Goal: Book appointment/travel/reservation

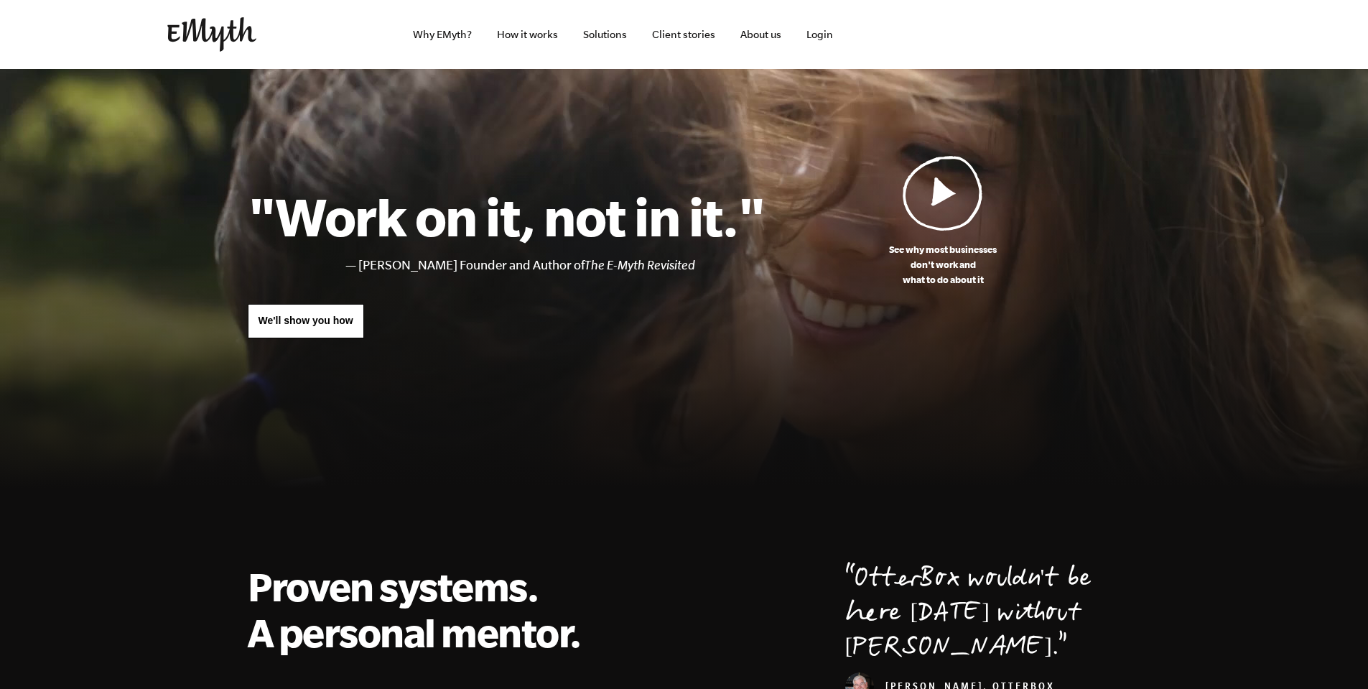
click at [296, 315] on span "We'll show you how" at bounding box center [306, 320] width 95 height 11
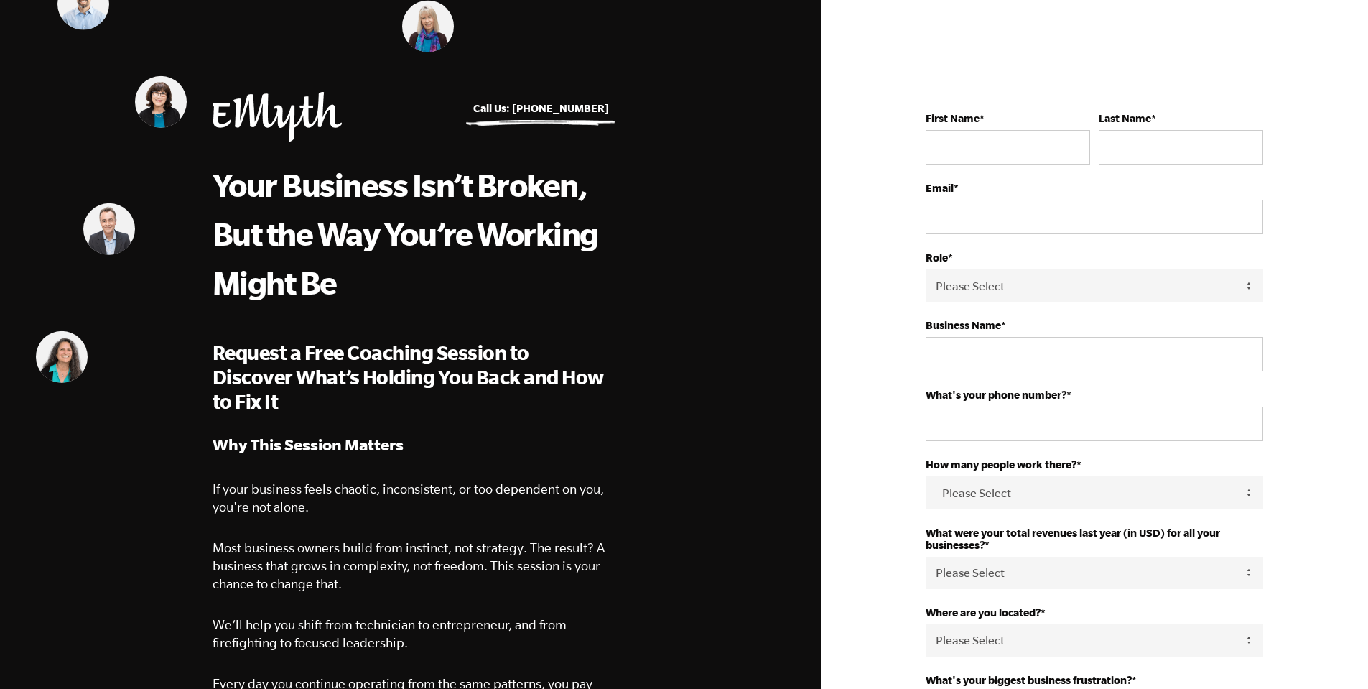
click at [159, 102] on img at bounding box center [161, 102] width 52 height 52
click at [419, 31] on img at bounding box center [428, 26] width 52 height 52
click at [65, 368] on img at bounding box center [62, 356] width 52 height 52
